Goal: Information Seeking & Learning: Learn about a topic

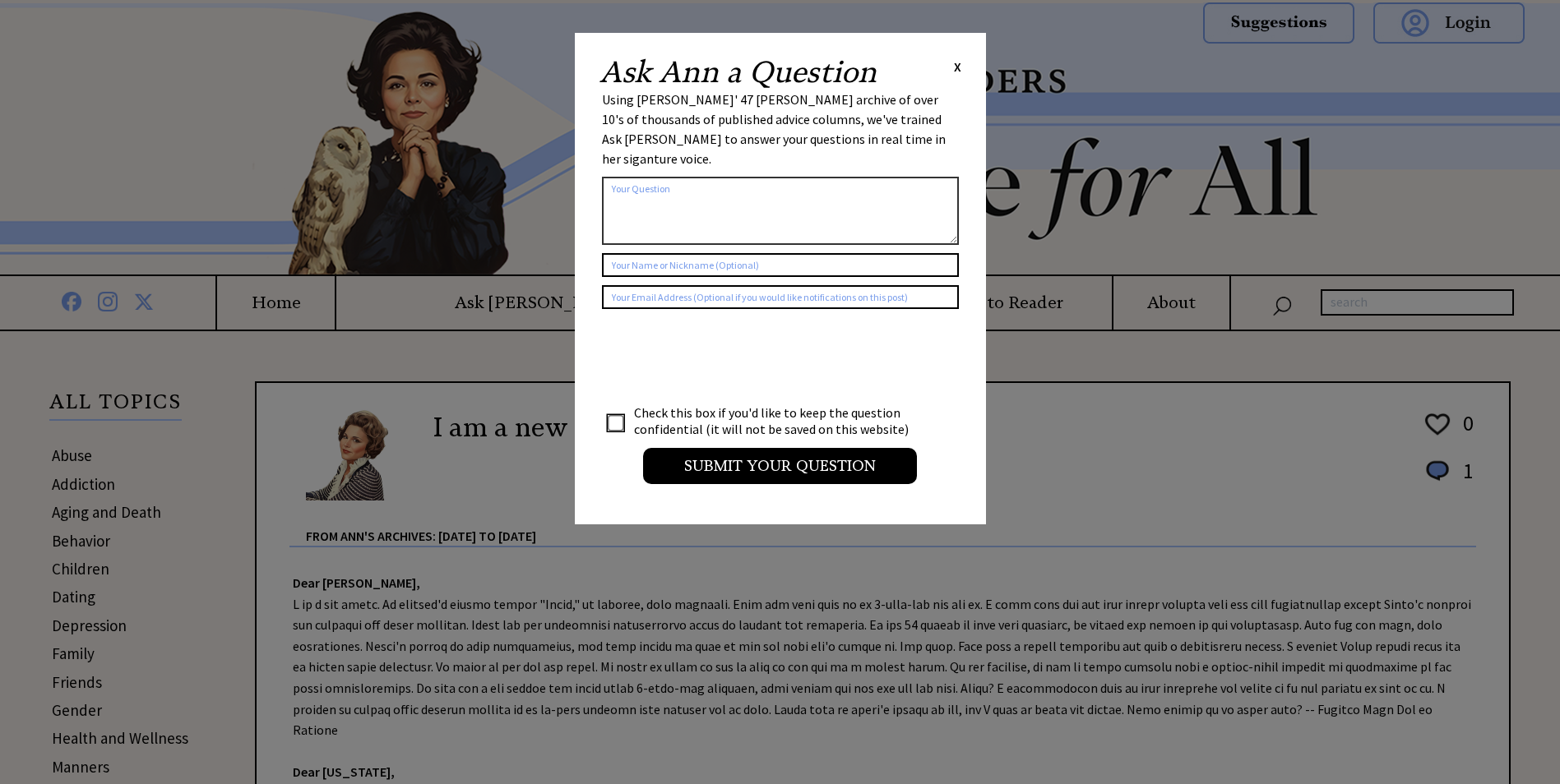
click at [958, 67] on span "X" at bounding box center [958, 66] width 8 height 16
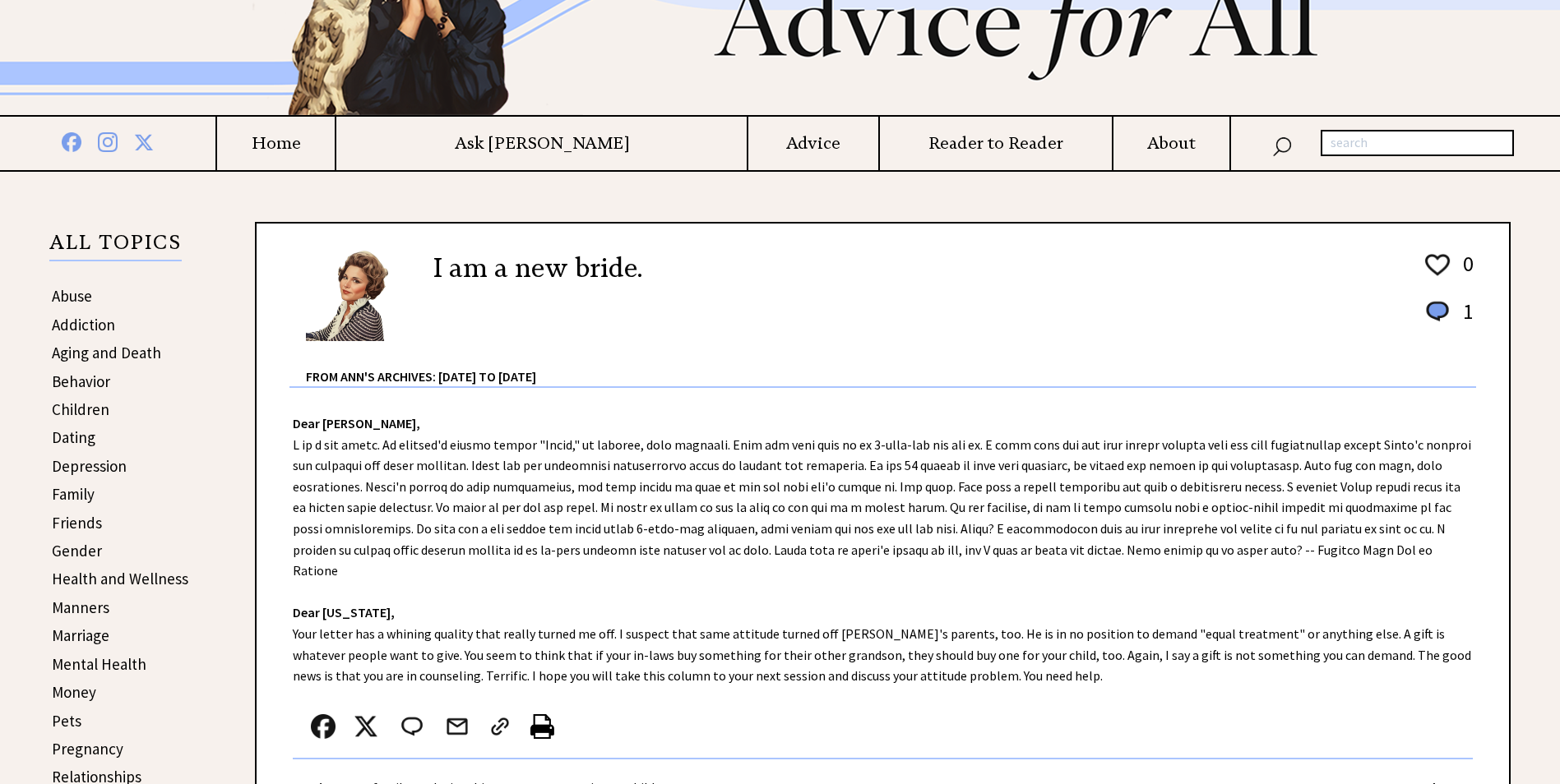
scroll to position [165, 0]
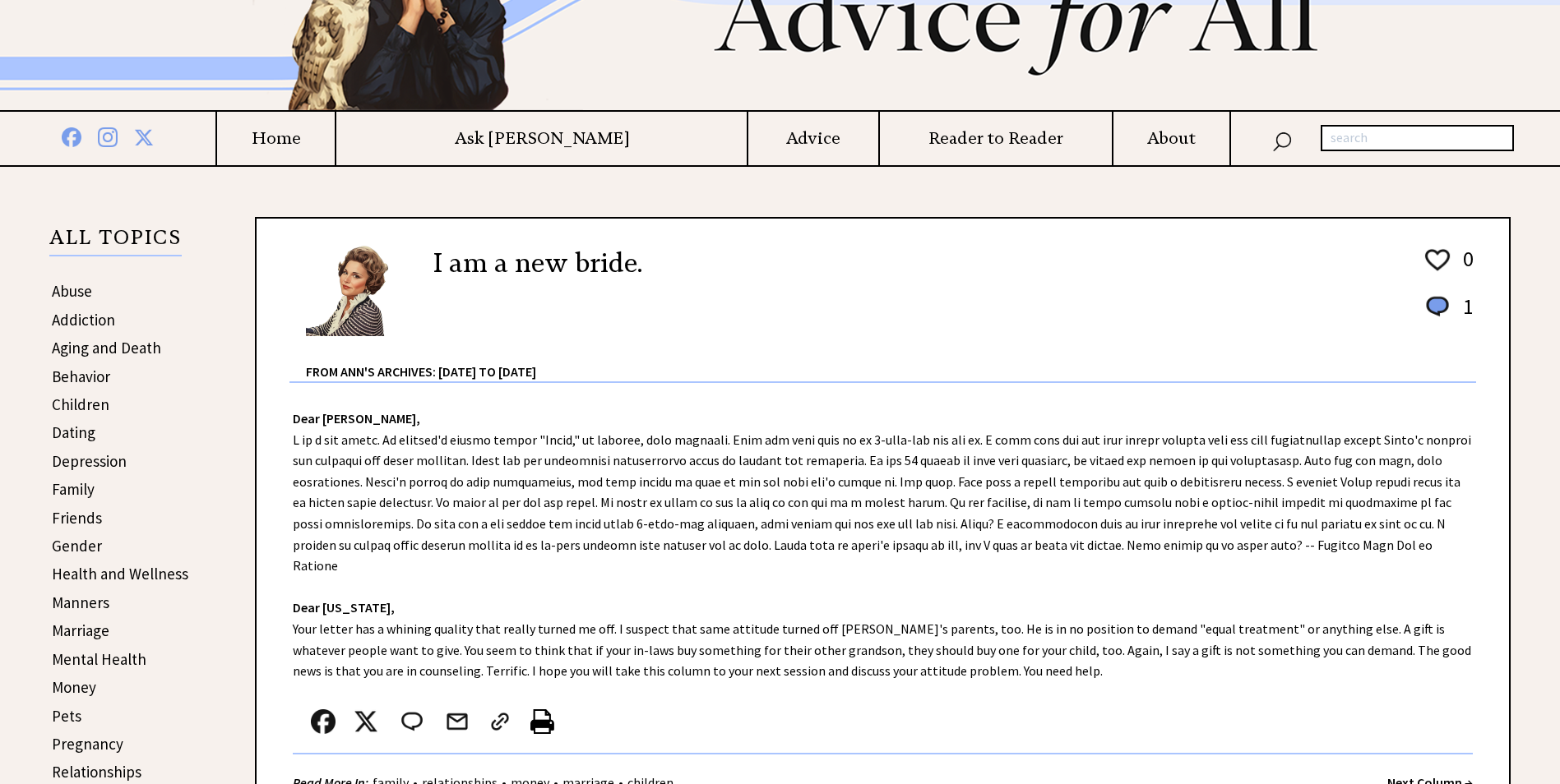
click at [148, 346] on link "Aging and Death" at bounding box center [106, 347] width 109 height 19
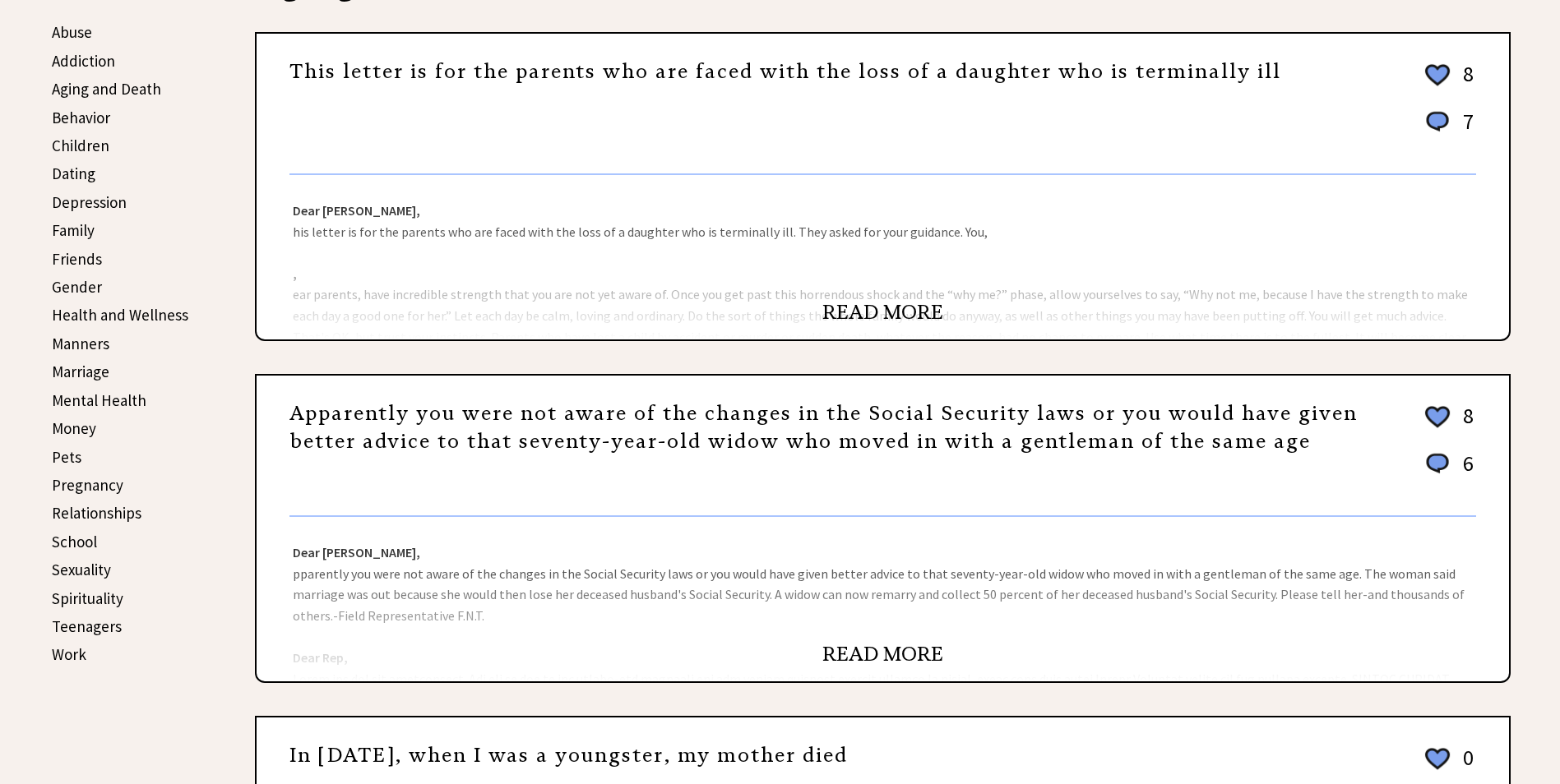
scroll to position [411, 0]
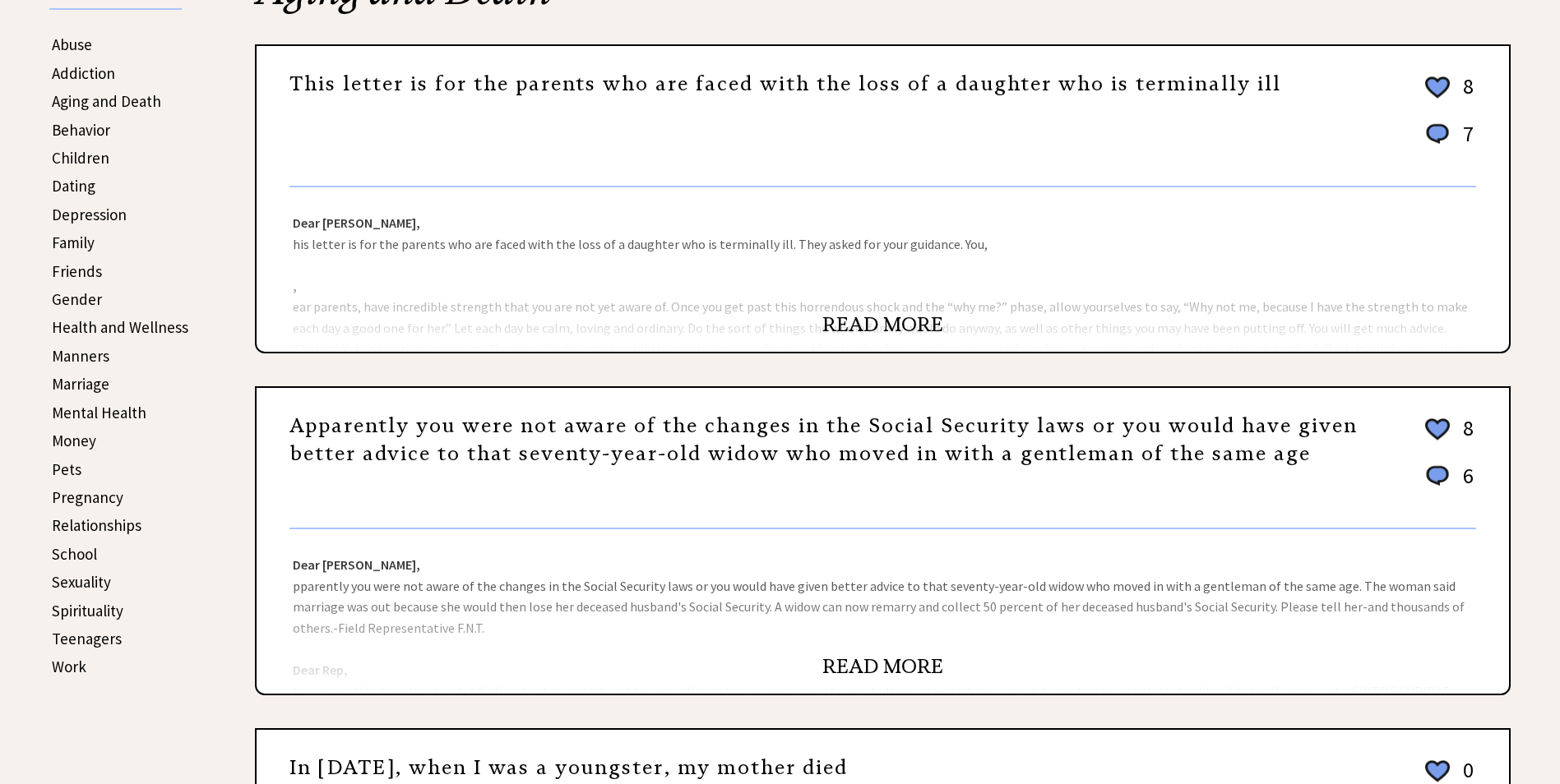
click at [96, 383] on link "Marriage" at bounding box center [79, 383] width 57 height 19
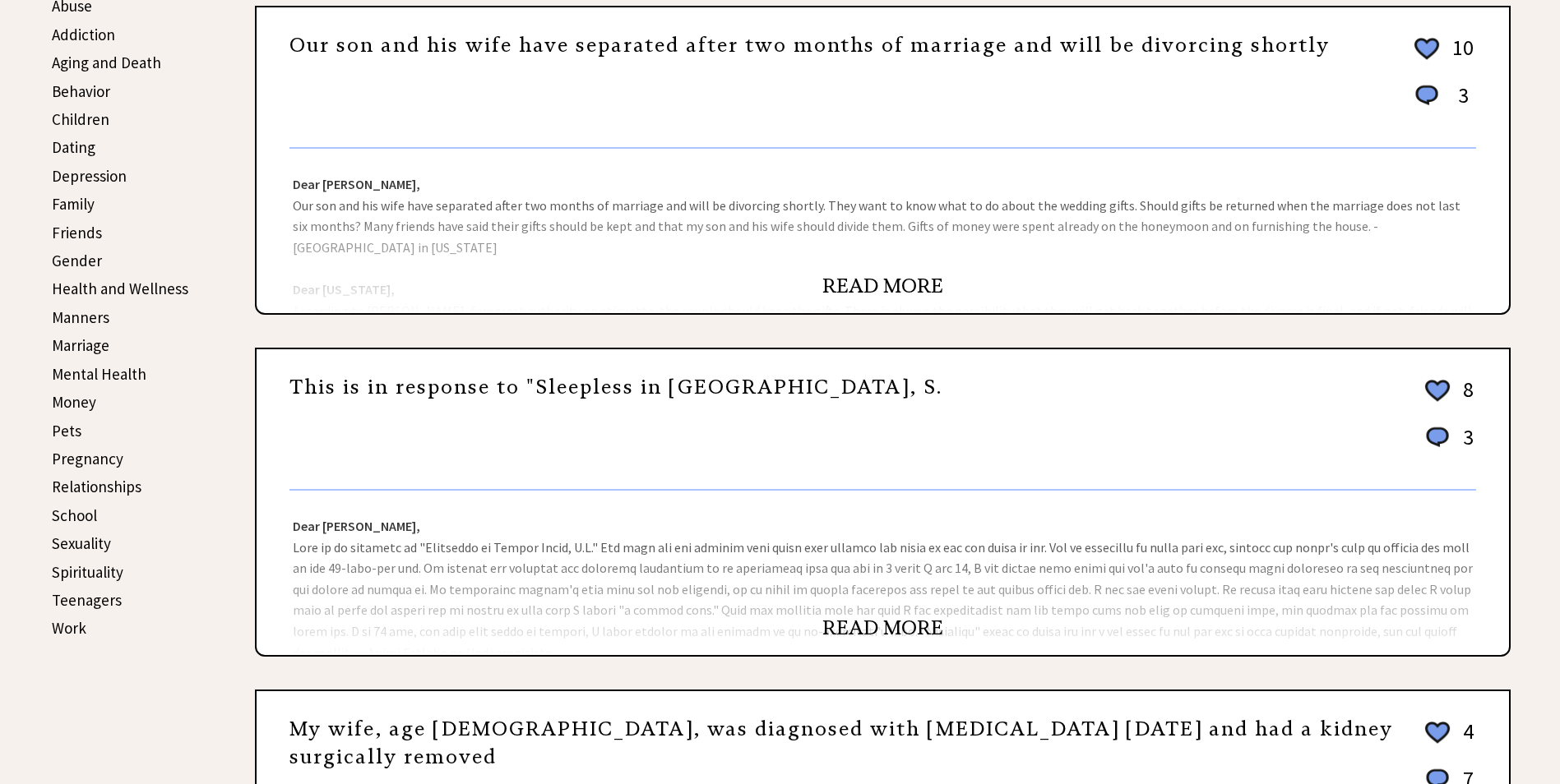
scroll to position [341, 0]
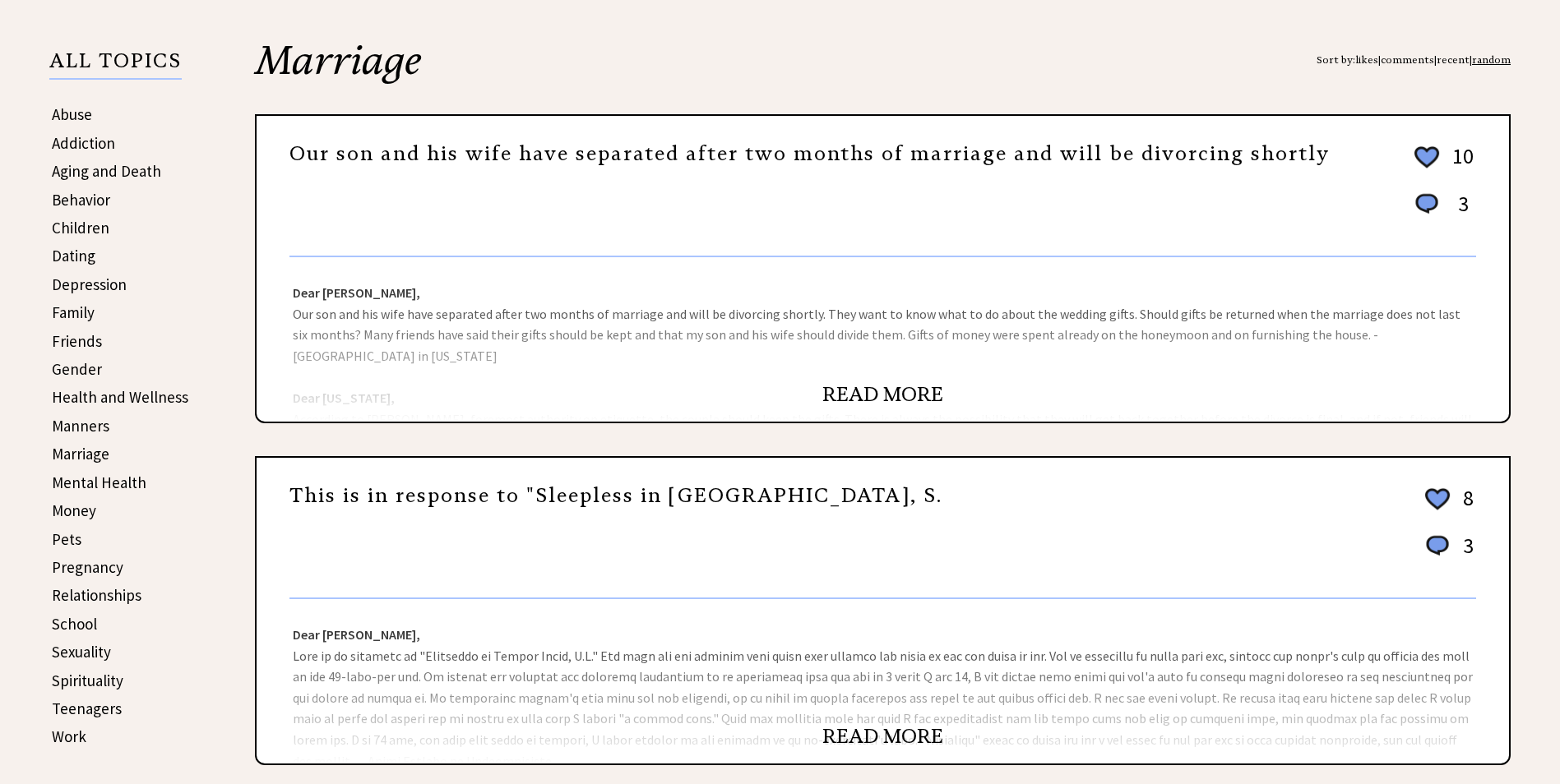
click at [76, 508] on link "Money" at bounding box center [74, 510] width 45 height 19
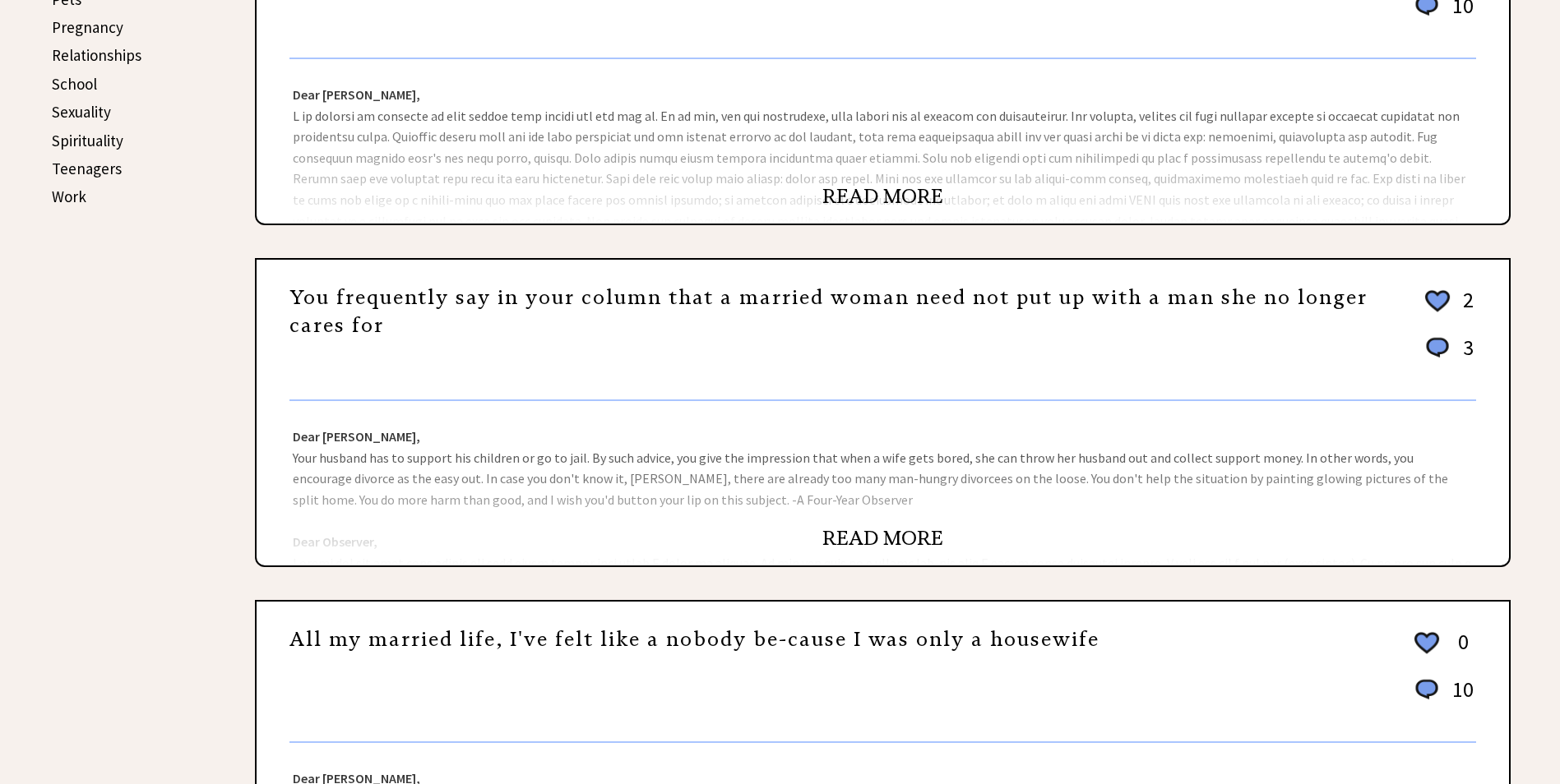
scroll to position [822, 0]
